Goal: Navigation & Orientation: Find specific page/section

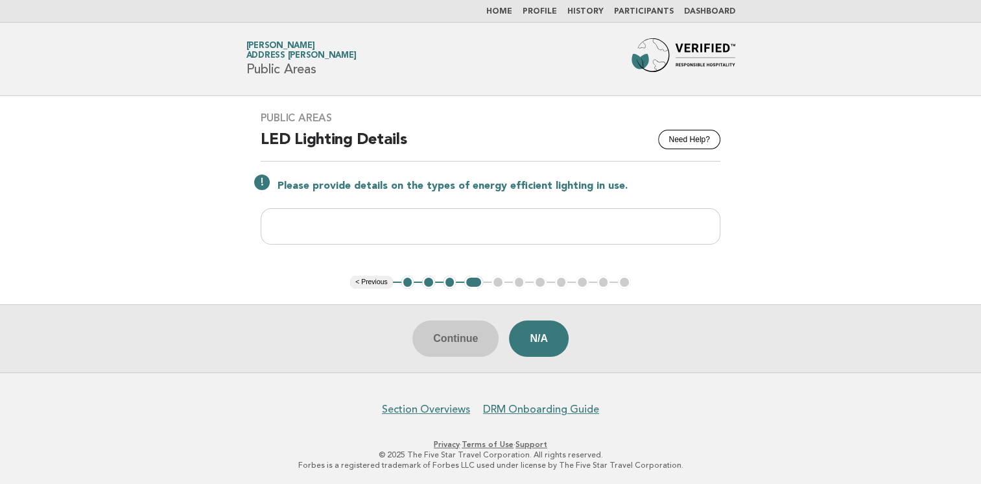
click at [506, 13] on link "Home" at bounding box center [499, 12] width 26 height 8
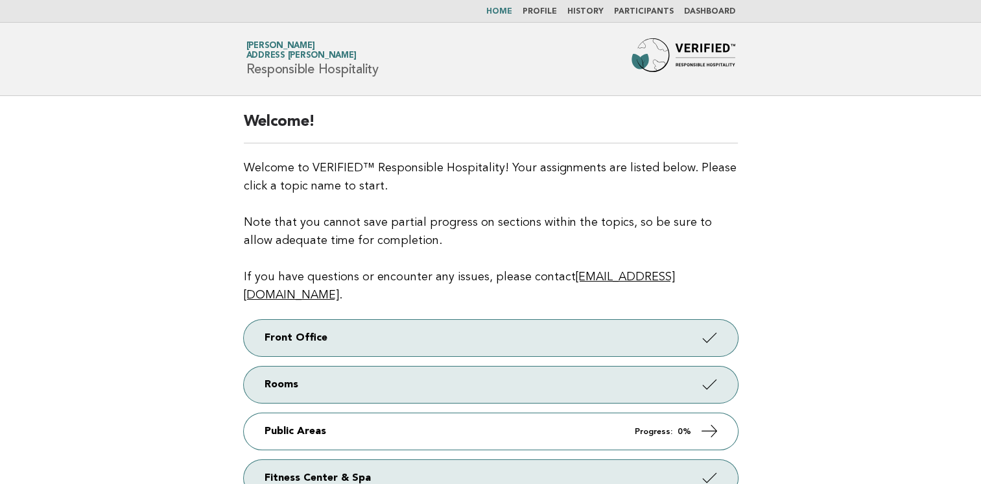
click at [643, 8] on link "Participants" at bounding box center [644, 12] width 60 height 8
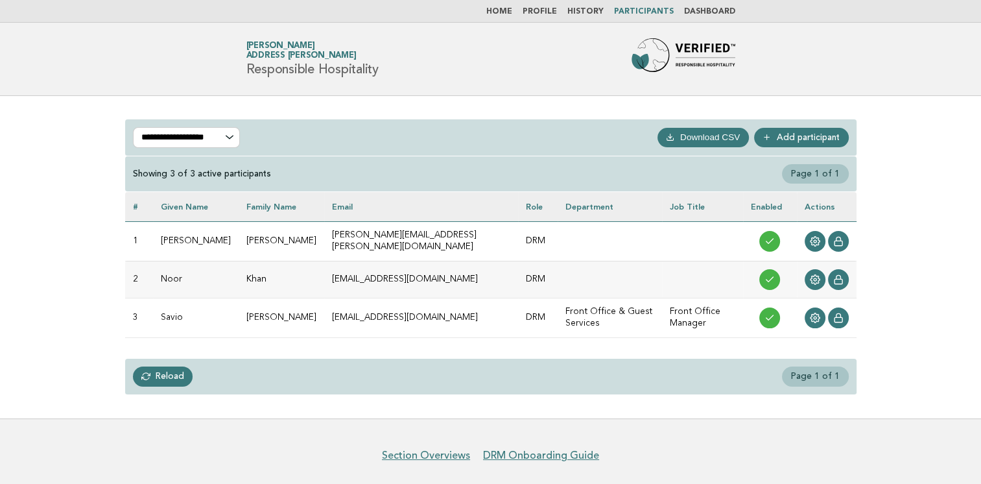
click at [710, 9] on link "Dashboard" at bounding box center [709, 12] width 51 height 8
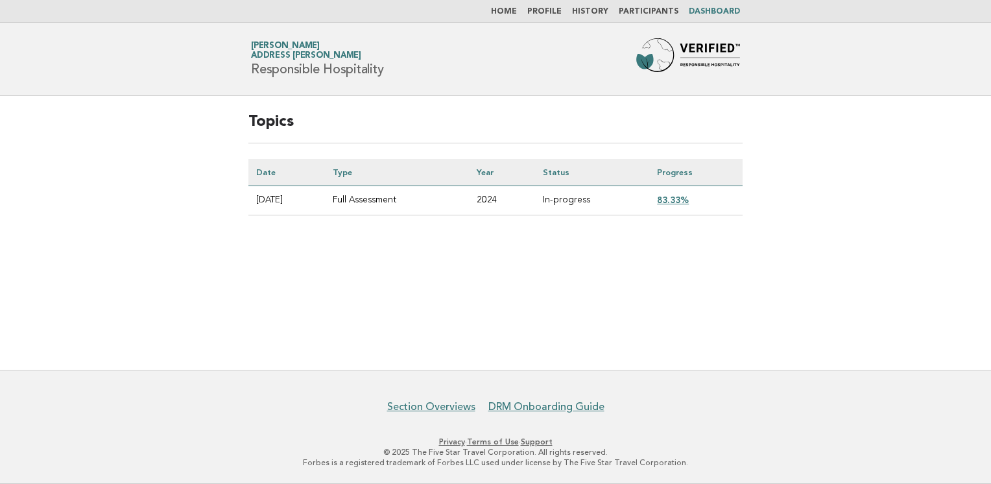
click at [675, 202] on link "83.33%" at bounding box center [673, 200] width 32 height 10
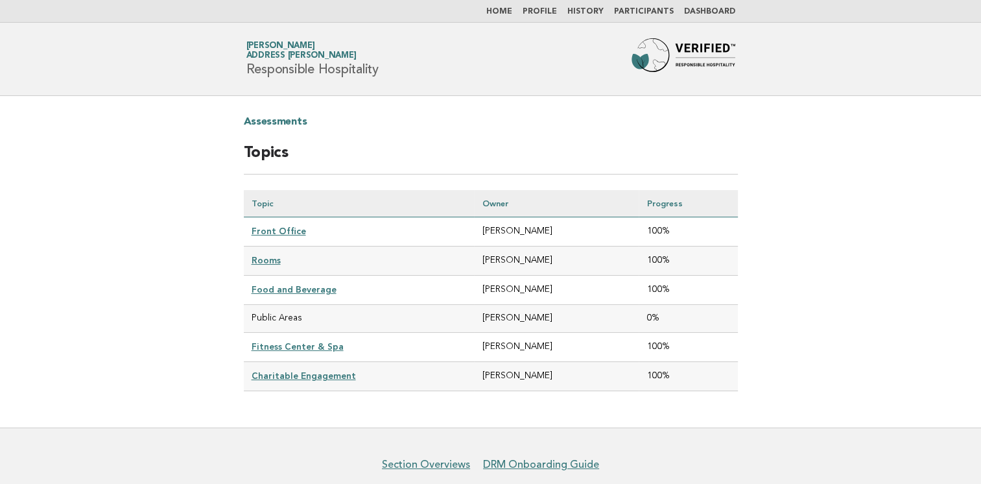
click at [506, 5] on nav "Home Profile History Participants Dashboard" at bounding box center [490, 11] width 981 height 23
click at [512, 12] on link "Home" at bounding box center [499, 12] width 26 height 8
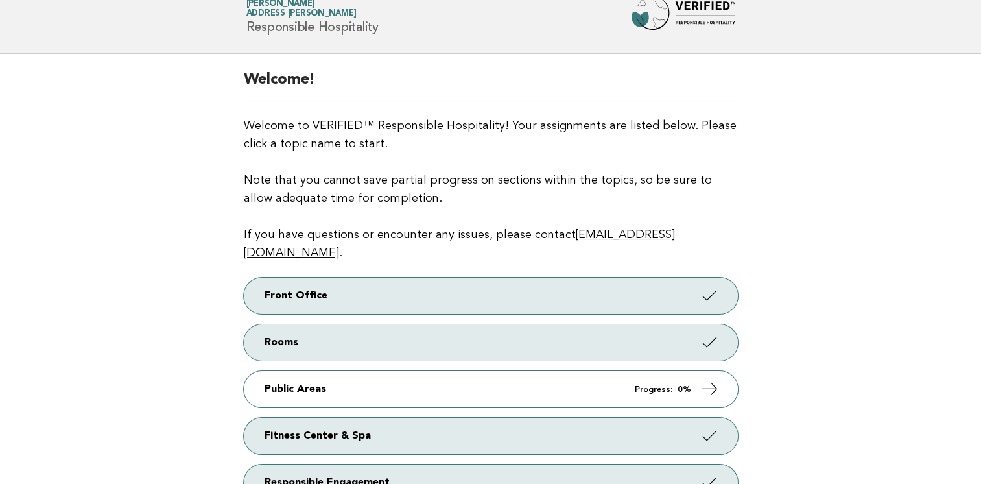
scroll to position [65, 0]
